Goal: Find contact information

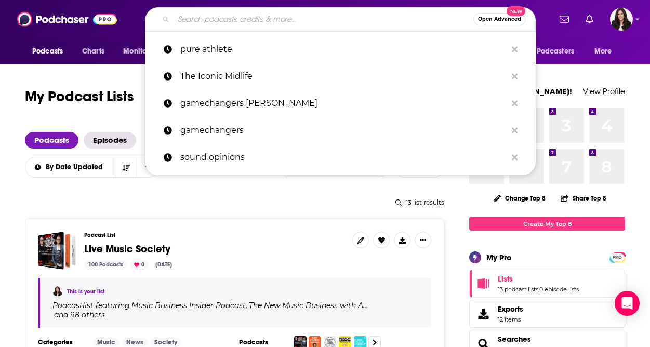
click at [248, 15] on input "Search podcasts, credits, & more..." at bounding box center [323, 19] width 300 height 17
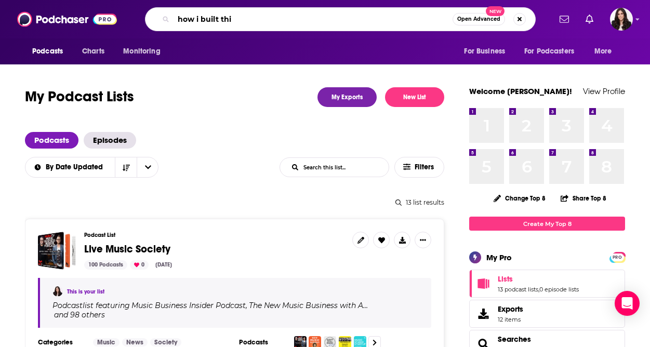
type input "how i built this"
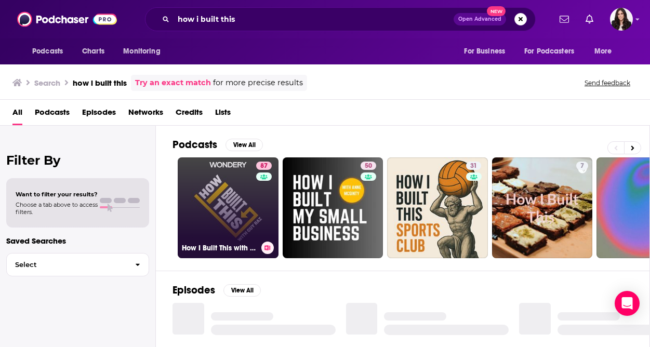
click at [215, 214] on link "87 How I Built This with [PERSON_NAME]" at bounding box center [228, 207] width 101 height 101
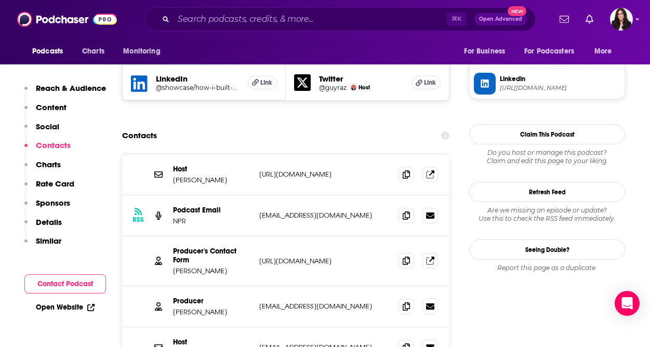
scroll to position [996, 0]
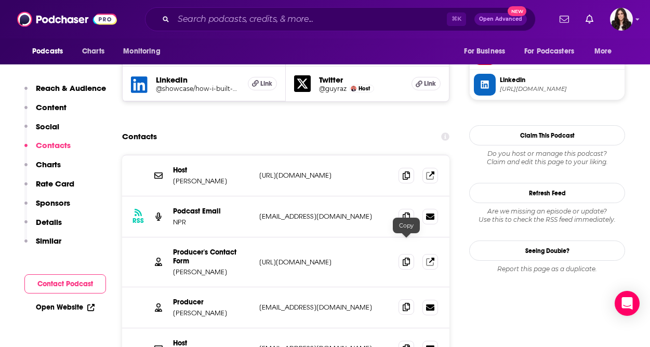
click at [401, 299] on span at bounding box center [406, 307] width 16 height 16
